Goal: Check status

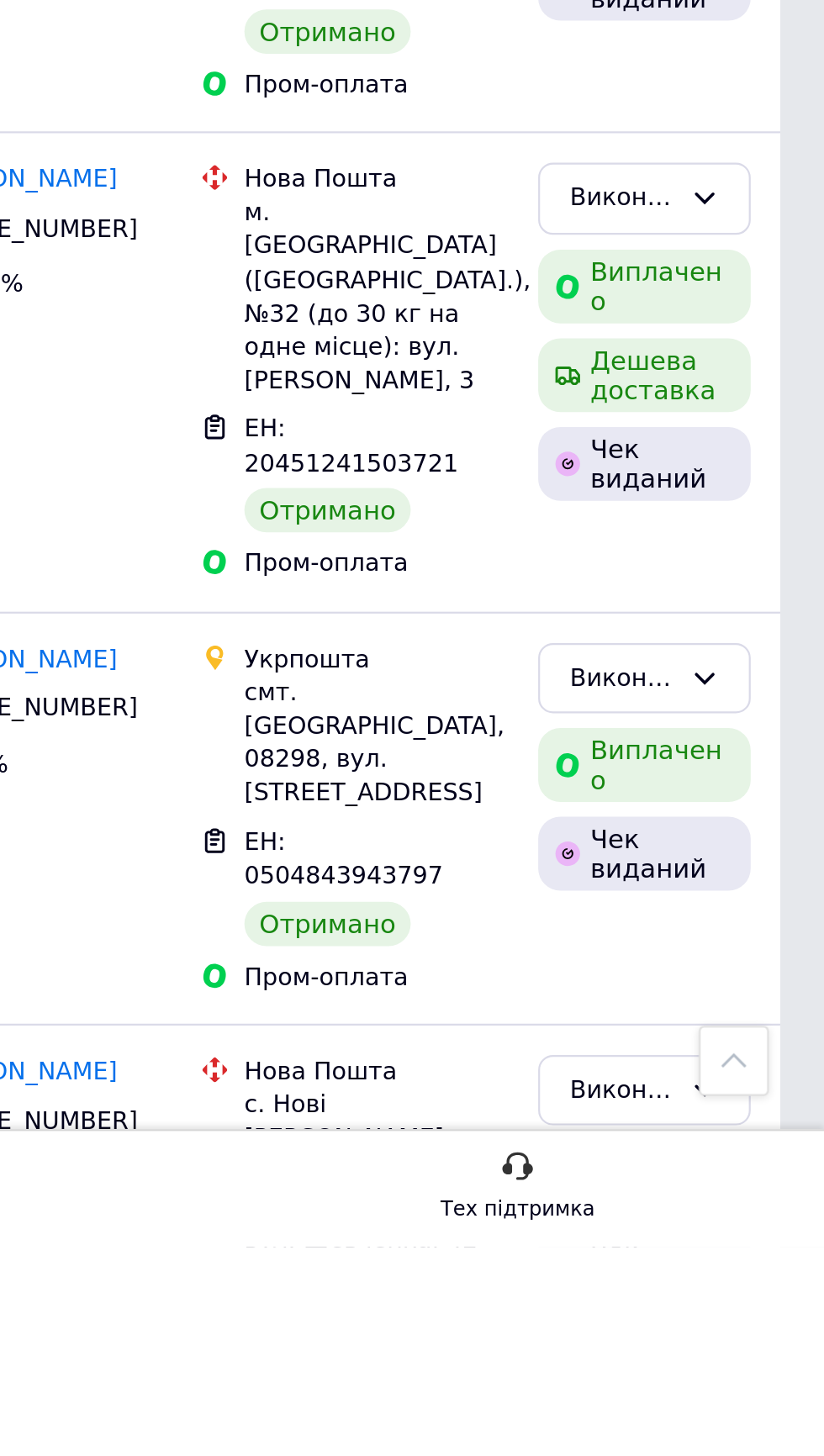
scroll to position [3458, 0]
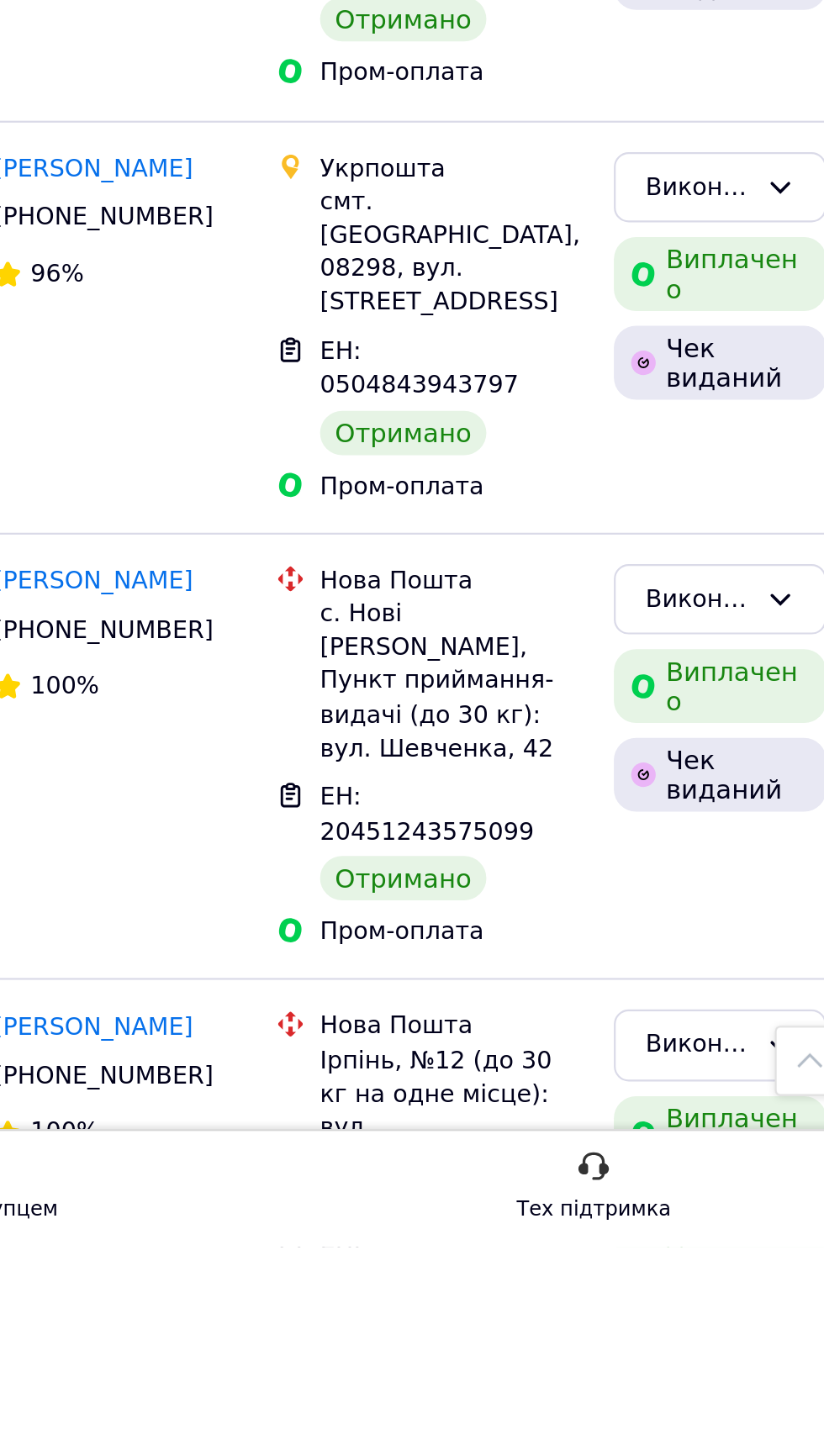
scroll to position [3682, 0]
